Goal: Find specific page/section: Find specific page/section

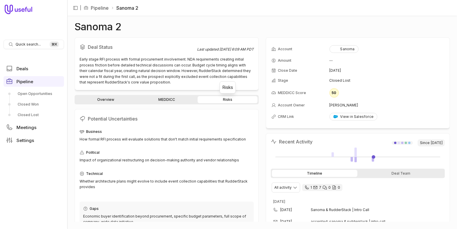
scroll to position [66, 0]
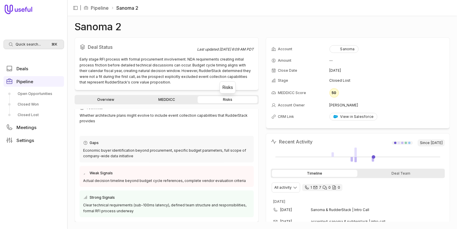
click at [36, 44] on span "Quick search..." at bounding box center [28, 44] width 25 height 5
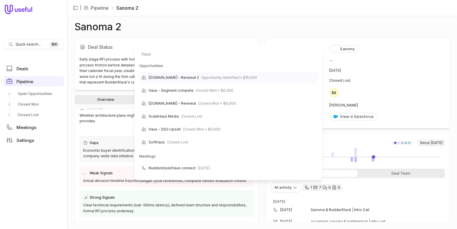
type input "haus"
click at [201, 77] on span "Opportunity Identified • $15,000" at bounding box center [229, 77] width 56 height 7
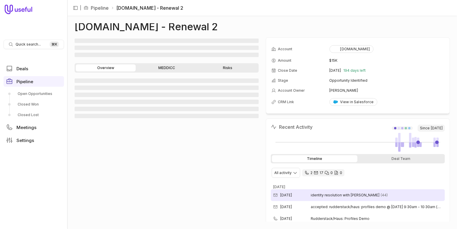
click at [340, 195] on span "identity resolution with [PERSON_NAME]" at bounding box center [345, 195] width 69 height 5
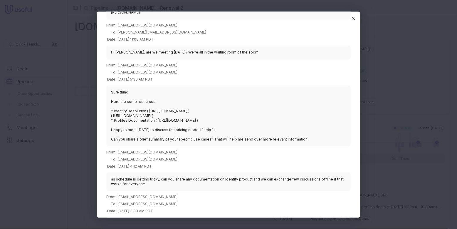
scroll to position [112, 0]
click at [354, 18] on icon "Close" at bounding box center [353, 18] width 5 height 5
